Goal: Task Accomplishment & Management: Use online tool/utility

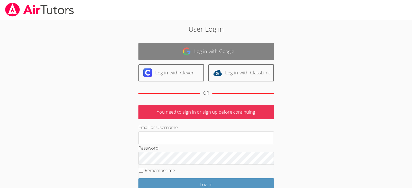
click at [200, 52] on link "Log in with Google" at bounding box center [207, 51] width 136 height 17
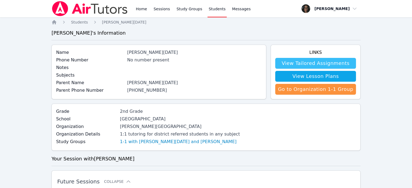
click at [291, 61] on link "View Tailored Assignments" at bounding box center [315, 63] width 81 height 11
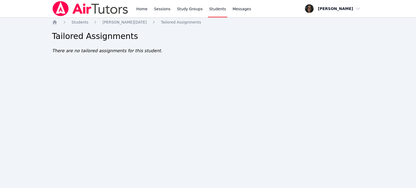
click at [208, 11] on link "Students" at bounding box center [217, 8] width 19 height 17
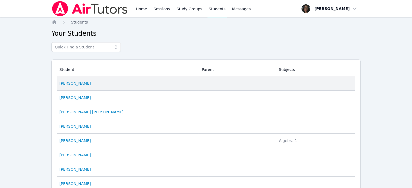
scroll to position [284, 0]
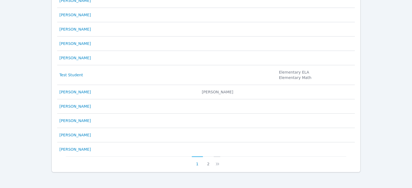
click at [218, 162] on icon at bounding box center [217, 164] width 5 height 5
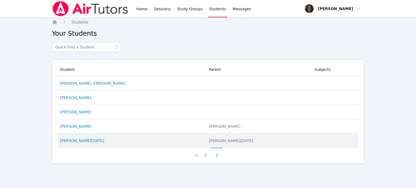
click at [92, 139] on div "[PERSON_NAME][DATE]" at bounding box center [131, 140] width 143 height 5
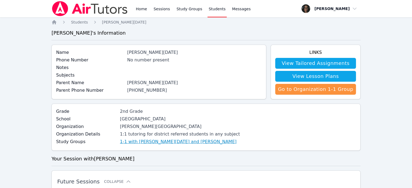
click at [149, 143] on link "1-1 with [PERSON_NAME][DATE] and [PERSON_NAME]" at bounding box center [178, 142] width 117 height 7
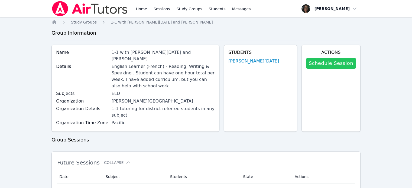
click at [338, 66] on link "Schedule Session" at bounding box center [331, 63] width 50 height 11
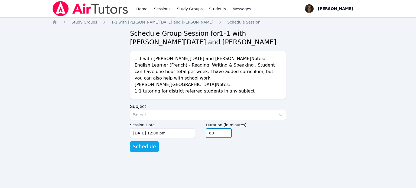
click at [219, 132] on input "60" at bounding box center [219, 134] width 26 height 10
click at [227, 136] on input "45" at bounding box center [219, 134] width 26 height 10
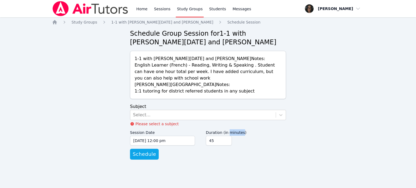
click at [227, 136] on label "Duration (in minutes)" at bounding box center [246, 132] width 80 height 8
click at [227, 136] on input "45" at bounding box center [219, 141] width 26 height 10
click at [227, 136] on label "Duration (in minutes)" at bounding box center [246, 132] width 80 height 8
click at [227, 136] on input "45" at bounding box center [219, 141] width 26 height 10
click at [228, 143] on input "30" at bounding box center [219, 141] width 26 height 10
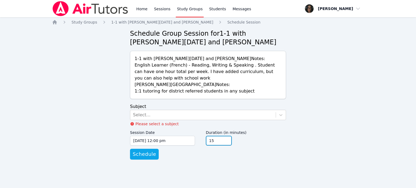
click at [228, 143] on input "15" at bounding box center [219, 141] width 26 height 10
type input "30"
click at [226, 139] on input "30" at bounding box center [219, 141] width 26 height 10
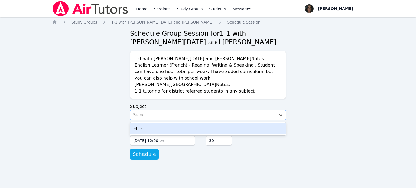
click at [179, 119] on div "Select..." at bounding box center [203, 115] width 146 height 10
click at [171, 128] on div "ELD" at bounding box center [208, 129] width 156 height 11
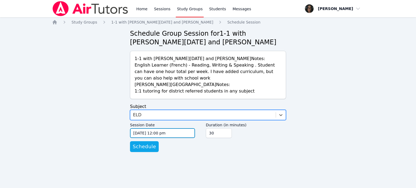
click at [172, 133] on input "09/15/2025 12:00 pm" at bounding box center [162, 134] width 65 height 10
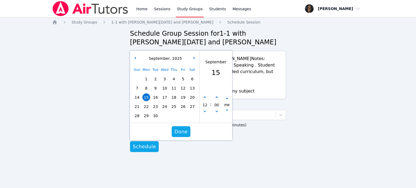
click at [278, 125] on label "Duration (in minutes)" at bounding box center [246, 124] width 80 height 8
click at [232, 129] on input "30" at bounding box center [219, 134] width 26 height 10
click at [206, 111] on icon "button" at bounding box center [205, 111] width 2 height 2
type input "09/15/2025 11:00 am"
type input "11"
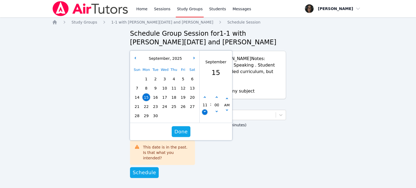
click at [206, 111] on icon "button" at bounding box center [205, 111] width 2 height 2
type input "09/15/2025 10:00 am"
type input "10"
click at [206, 111] on icon "button" at bounding box center [205, 111] width 2 height 2
type input "09/15/2025 09:00 am"
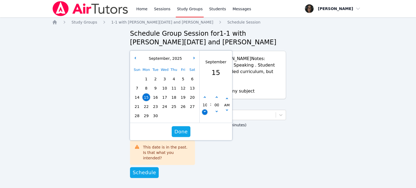
type input "09"
click at [205, 99] on button "button" at bounding box center [204, 97] width 5 height 5
type input "09/15/2025 10:00 am"
type input "10"
click at [205, 99] on button "button" at bounding box center [204, 97] width 5 height 5
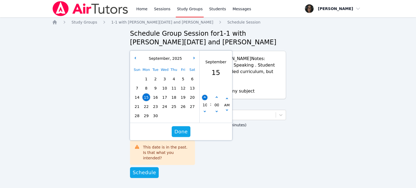
type input "09/15/2025 11:00 am"
type input "11"
click at [205, 99] on button "button" at bounding box center [204, 97] width 5 height 5
type input "09/15/2025 12:00 pm"
type input "12"
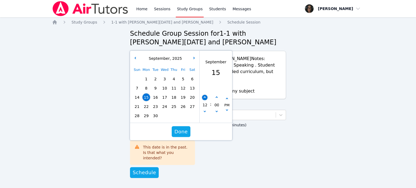
click at [205, 99] on button "button" at bounding box center [204, 97] width 5 height 5
type input "09/15/2025 01:00 pm"
type input "01"
click at [203, 96] on div "01" at bounding box center [205, 105] width 10 height 20
click at [204, 97] on button "button" at bounding box center [204, 97] width 5 height 5
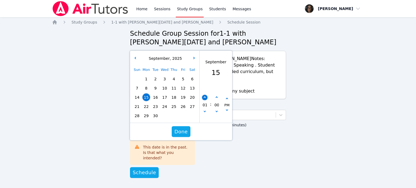
type input "09/15/2025 02:00 pm"
type input "02"
click at [204, 97] on button "button" at bounding box center [204, 97] width 5 height 5
type input "09/15/2025 03:00 pm"
type input "03"
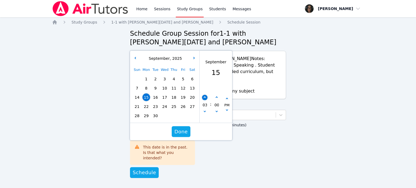
click at [204, 97] on button "button" at bounding box center [204, 97] width 5 height 5
type input "09/15/2025 04:00 pm"
type input "04"
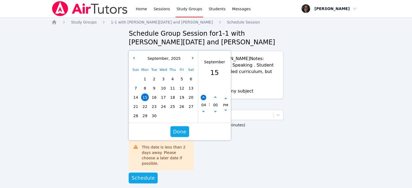
click at [204, 97] on icon "button" at bounding box center [204, 98] width 2 height 2
type input "09/15/2025 05:00 pm"
type input "05"
click at [216, 146] on div "Duration (in minutes) 30" at bounding box center [244, 144] width 79 height 49
click at [185, 136] on button "Done" at bounding box center [180, 132] width 19 height 11
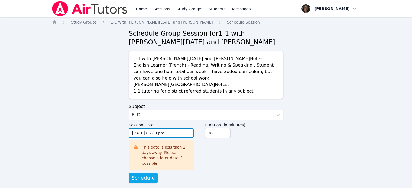
click at [150, 133] on input "09/15/2025 05:00 pm" at bounding box center [161, 134] width 65 height 10
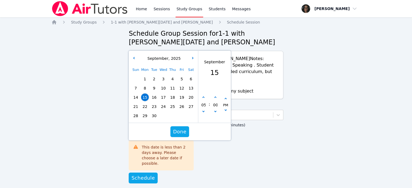
click at [160, 97] on span "17" at bounding box center [164, 98] width 8 height 8
type input "09/17/2025 05:00 pm"
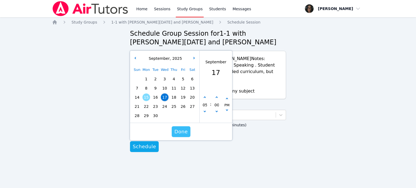
click at [181, 135] on span "Done" at bounding box center [181, 132] width 13 height 8
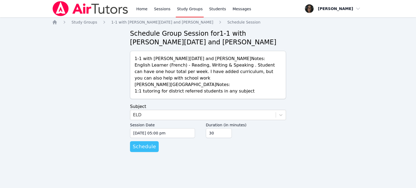
click at [149, 143] on span "Schedule" at bounding box center [144, 147] width 23 height 8
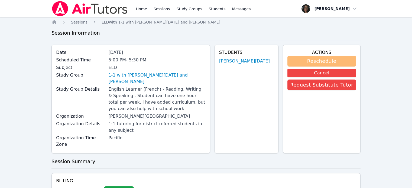
click at [304, 64] on button "Reschedule" at bounding box center [322, 61] width 69 height 11
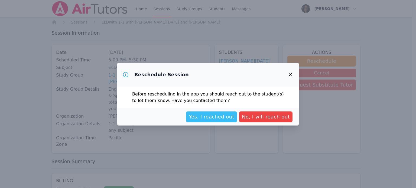
click at [204, 114] on span "Yes, I reached out" at bounding box center [212, 117] width 46 height 8
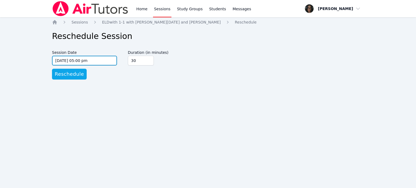
click at [85, 63] on input "09/17/2025 05:00 pm" at bounding box center [84, 61] width 65 height 10
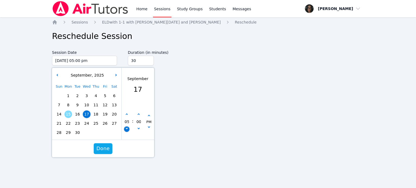
click at [128, 128] on icon "button" at bounding box center [127, 128] width 2 height 2
type input "09/17/2025 04:00 pm"
type input "04"
click at [128, 128] on icon "button" at bounding box center [127, 128] width 2 height 2
type input "09/17/2025 03:00 pm"
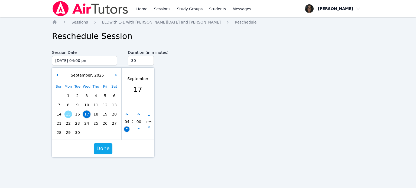
type input "03"
click at [128, 128] on icon "button" at bounding box center [127, 128] width 2 height 2
type input "09/17/2025 02:00 pm"
type input "02"
click at [129, 113] on button "button" at bounding box center [126, 114] width 5 height 5
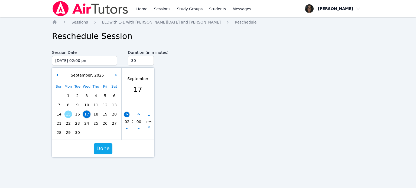
type input "09/17/2025 03:00 pm"
type input "03"
click at [129, 113] on button "button" at bounding box center [126, 114] width 5 height 5
type input "09/17/2025 04:00 pm"
type input "04"
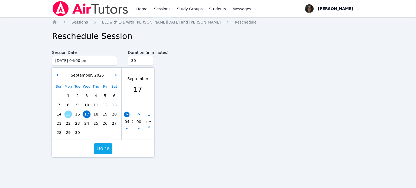
click at [129, 113] on button "button" at bounding box center [126, 114] width 5 height 5
type input "09/17/2025 05:00 pm"
type input "05"
click at [129, 113] on button "button" at bounding box center [126, 114] width 5 height 5
type input "09/17/2025 06:00 pm"
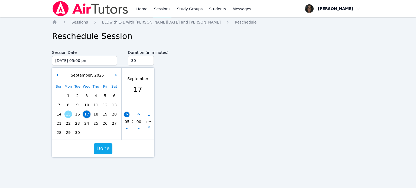
type input "06"
click at [129, 113] on button "button" at bounding box center [126, 114] width 5 height 5
type input "09/17/2025 07:00 pm"
type input "07"
click at [129, 113] on button "button" at bounding box center [126, 114] width 5 height 5
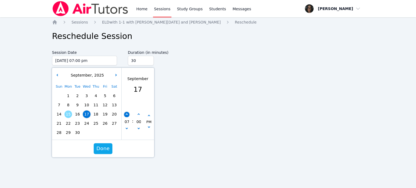
type input "09/17/2025 08:00 pm"
type input "08"
click at [100, 151] on span "Done" at bounding box center [103, 149] width 13 height 8
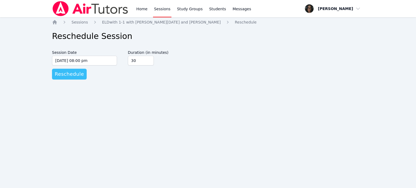
click at [76, 76] on span "Reschedule" at bounding box center [69, 74] width 29 height 8
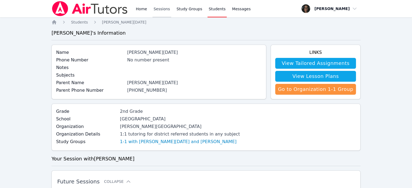
click at [166, 13] on link "Sessions" at bounding box center [162, 8] width 19 height 17
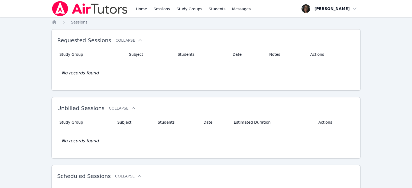
scroll to position [2, 0]
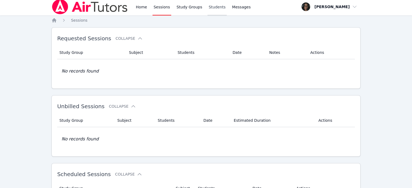
click at [208, 10] on link "Students" at bounding box center [217, 6] width 19 height 17
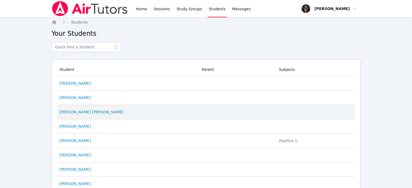
scroll to position [284, 0]
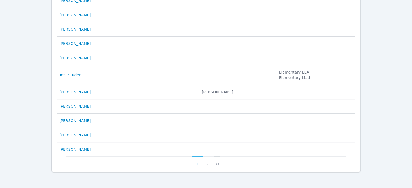
click at [218, 162] on icon at bounding box center [217, 164] width 5 height 5
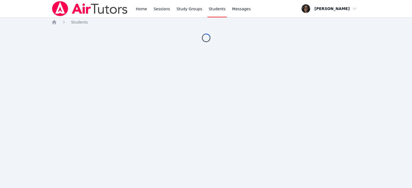
scroll to position [0, 0]
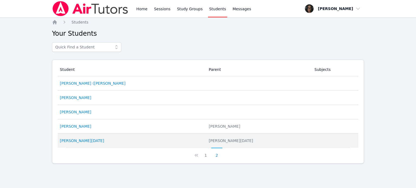
click at [75, 137] on td "Student [PERSON_NAME][DATE]" at bounding box center [132, 141] width 148 height 14
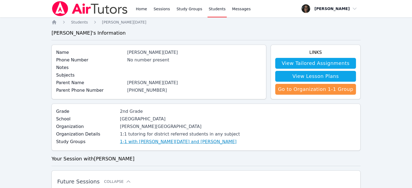
click at [167, 145] on link "1-1 with [PERSON_NAME][DATE] and [PERSON_NAME]" at bounding box center [178, 142] width 117 height 7
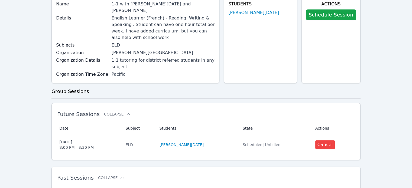
scroll to position [49, 0]
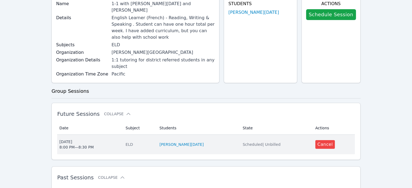
click at [81, 139] on div "[DATE] 8:00 PM — 8:30 PM" at bounding box center [76, 144] width 34 height 11
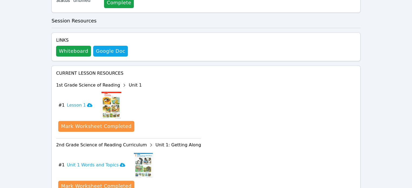
scroll to position [189, 0]
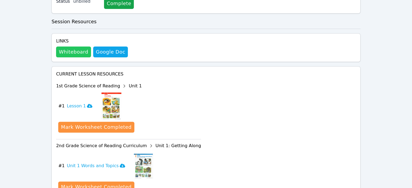
click at [71, 47] on button "Whiteboard" at bounding box center [73, 52] width 35 height 11
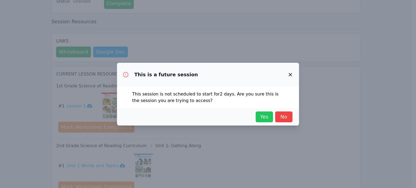
click at [261, 118] on span "Yes" at bounding box center [265, 117] width 12 height 8
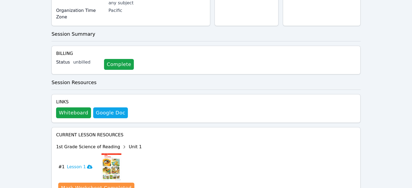
scroll to position [133, 0]
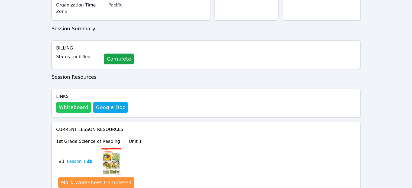
click at [86, 102] on button "Whiteboard" at bounding box center [73, 107] width 35 height 11
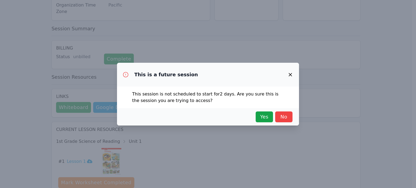
click at [290, 75] on icon "button" at bounding box center [290, 74] width 3 height 3
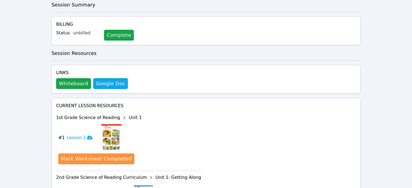
scroll to position [156, 0]
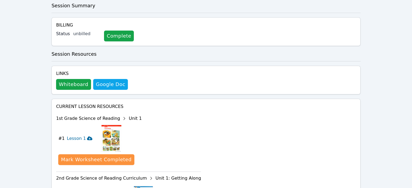
click at [72, 136] on h3 "Lesson 1" at bounding box center [79, 139] width 25 height 7
click at [80, 136] on h3 "Lesson 1" at bounding box center [79, 139] width 25 height 7
click at [79, 79] on button "Whiteboard" at bounding box center [73, 84] width 35 height 11
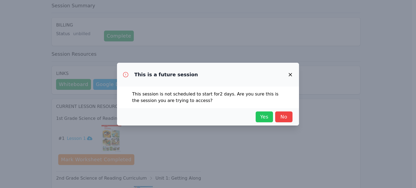
click at [268, 115] on span "Yes" at bounding box center [265, 117] width 12 height 8
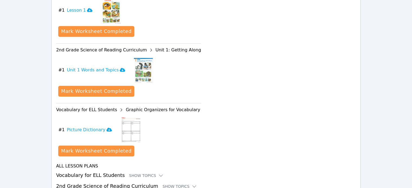
scroll to position [287, 0]
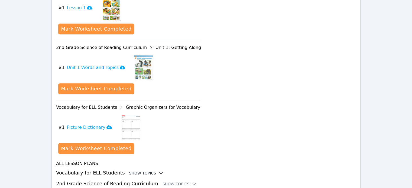
click at [129, 171] on div "Show Topics" at bounding box center [146, 173] width 35 height 5
click at [143, 171] on div "Hide Topics" at bounding box center [145, 173] width 32 height 5
click at [143, 171] on div "Show Topics" at bounding box center [146, 173] width 35 height 5
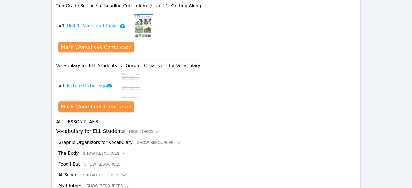
scroll to position [329, 0]
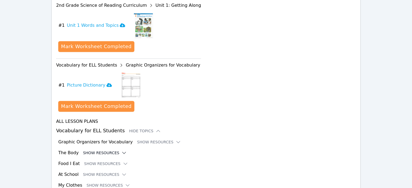
click at [94, 150] on button "Show Resources" at bounding box center [105, 152] width 44 height 5
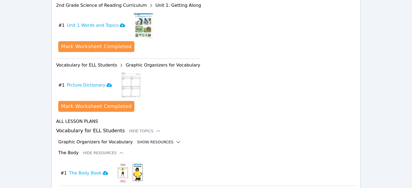
click at [147, 140] on button "Show Resources" at bounding box center [159, 142] width 44 height 5
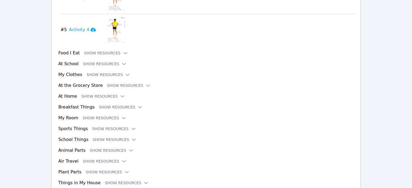
scroll to position [780, 0]
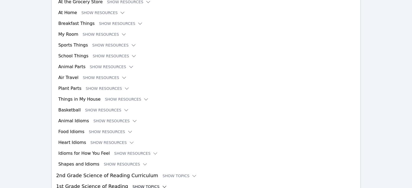
click at [133, 184] on div "Show Topics" at bounding box center [150, 186] width 35 height 5
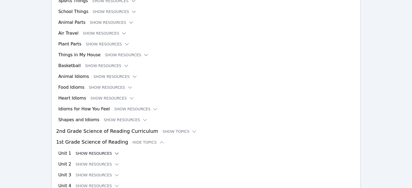
click at [114, 151] on icon at bounding box center [116, 153] width 5 height 5
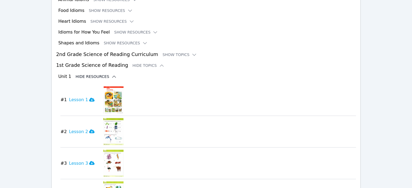
scroll to position [870, 0]
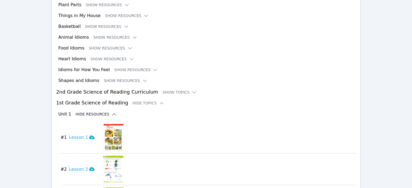
click at [111, 112] on icon at bounding box center [113, 114] width 5 height 5
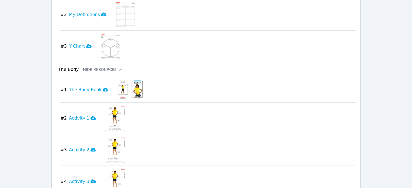
scroll to position [519, 0]
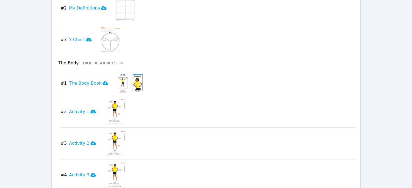
click at [134, 73] on img at bounding box center [130, 83] width 27 height 21
click at [85, 80] on h3 "The Body Book" at bounding box center [88, 83] width 39 height 7
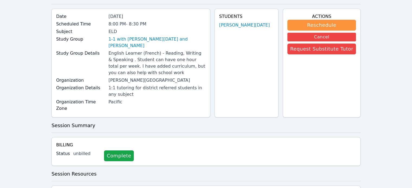
scroll to position [0, 0]
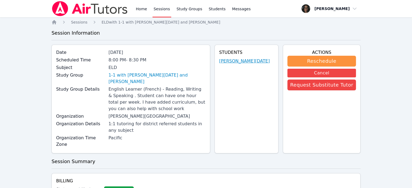
click at [239, 60] on link "[PERSON_NAME][DATE]" at bounding box center [244, 61] width 51 height 7
